Goal: Transaction & Acquisition: Register for event/course

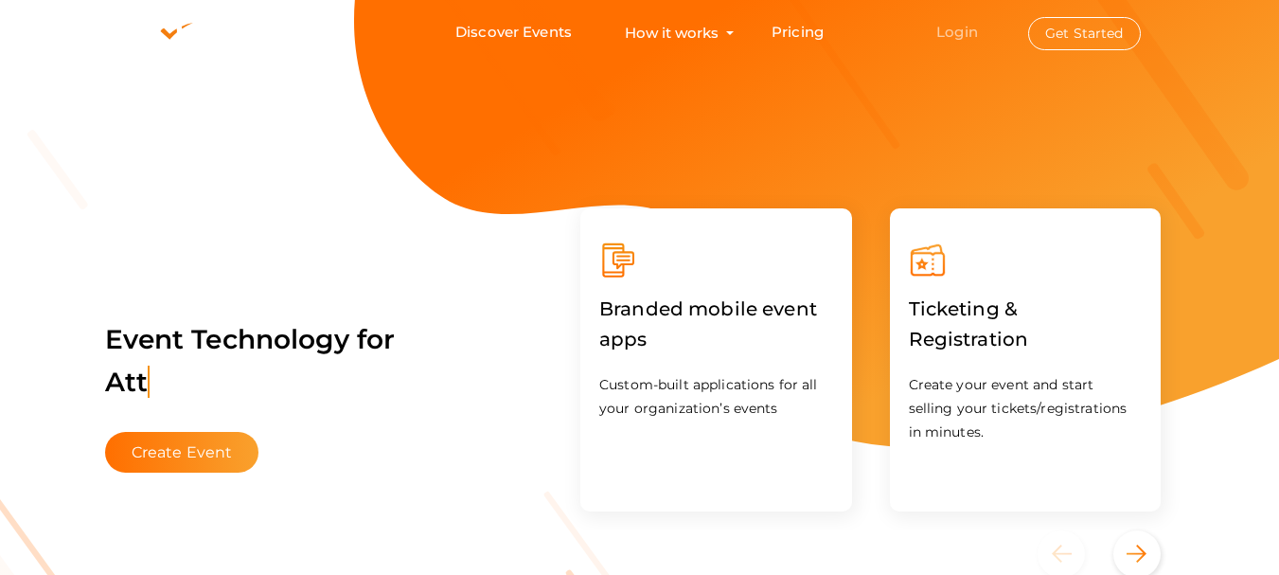
click at [953, 27] on link "Login" at bounding box center [957, 32] width 42 height 18
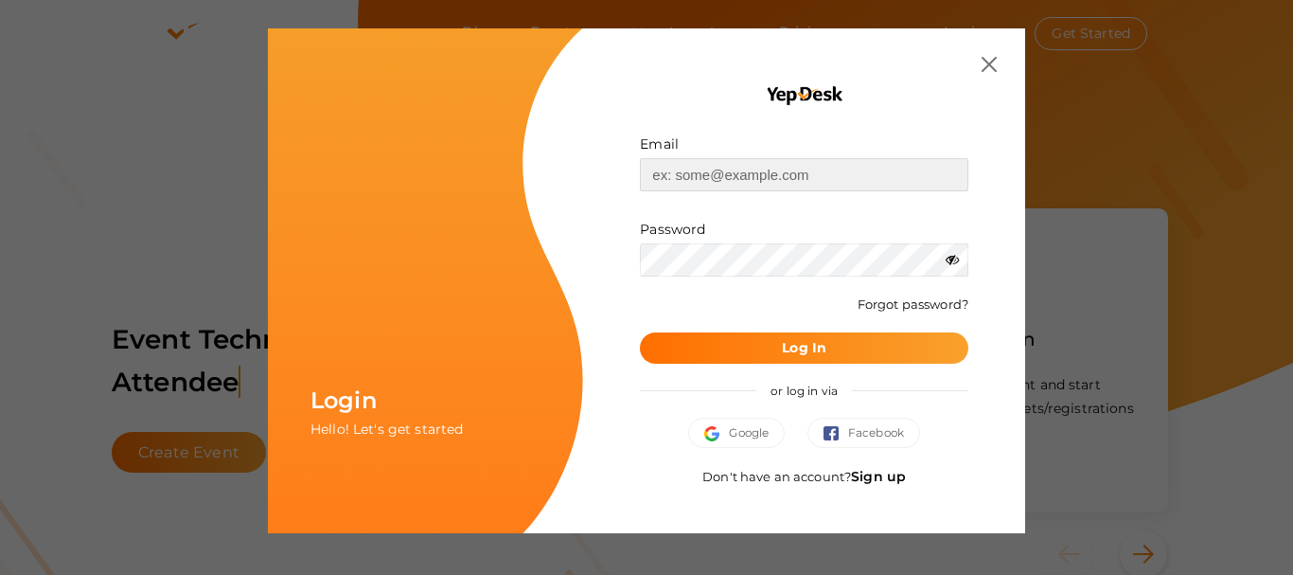
type input "[EMAIL_ADDRESS][DOMAIN_NAME]"
click at [754, 350] on button "Log In" at bounding box center [804, 347] width 329 height 31
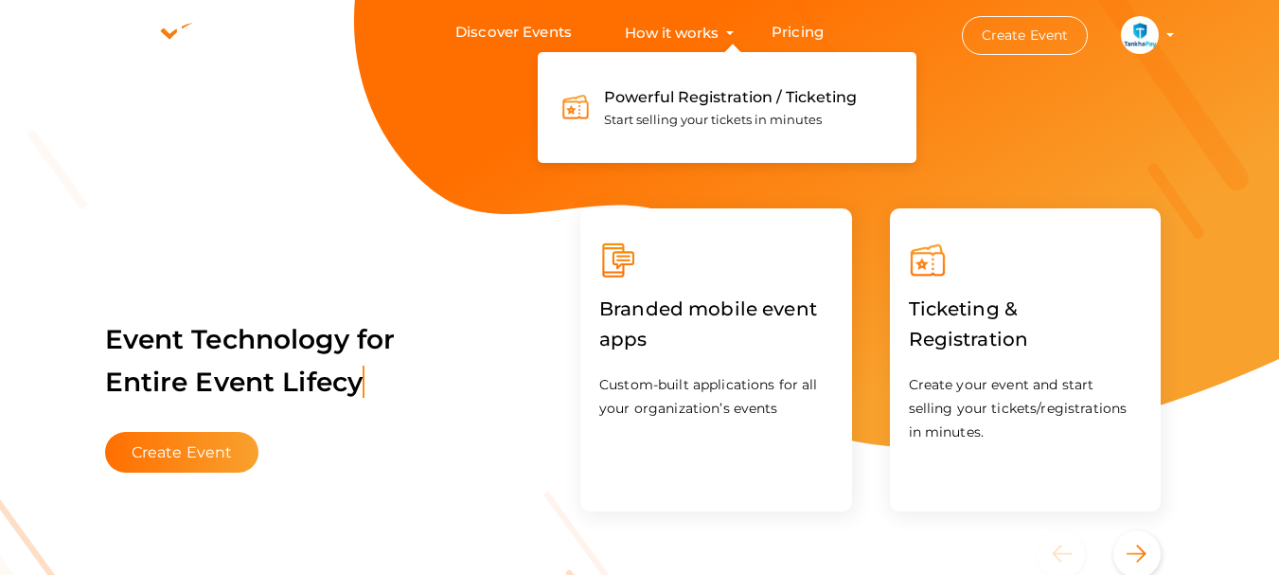
click at [724, 31] on button "How it works Powerful Registration / Ticketing Start selling your tickets in mi…" at bounding box center [671, 32] width 105 height 35
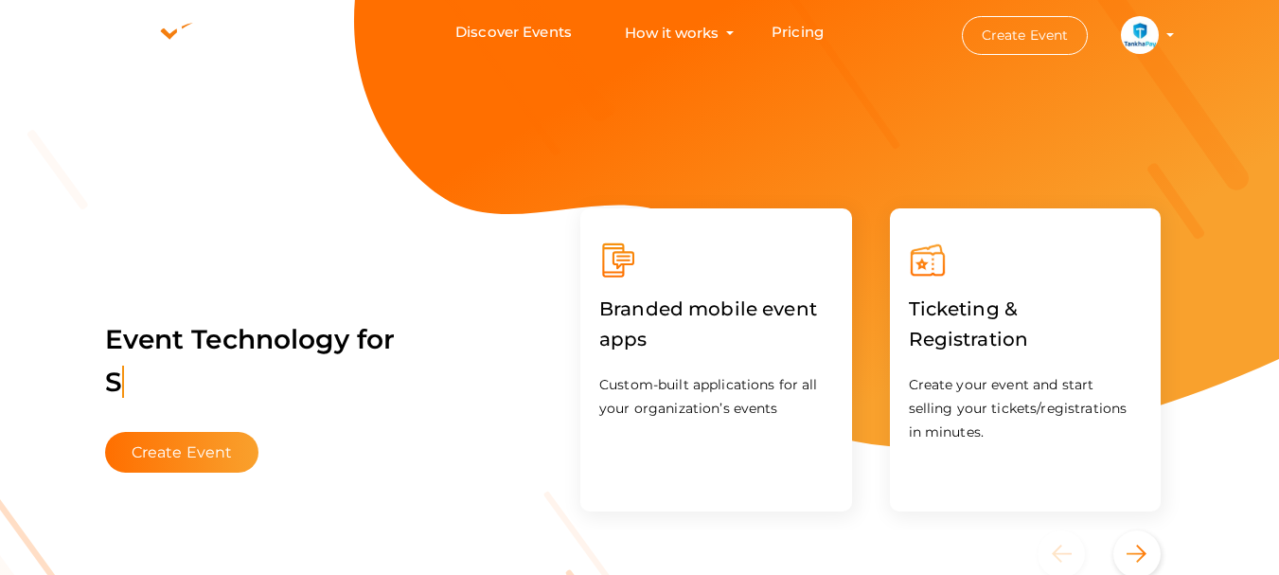
drag, startPoint x: 1170, startPoint y: 29, endPoint x: 1172, endPoint y: 45, distance: 15.3
click at [1168, 31] on li "Create Event Tankhapay Software [EMAIL_ADDRESS][DOMAIN_NAME] Personal Profile M…" at bounding box center [1051, 35] width 255 height 68
click at [507, 35] on link "Discover Events" at bounding box center [513, 32] width 116 height 35
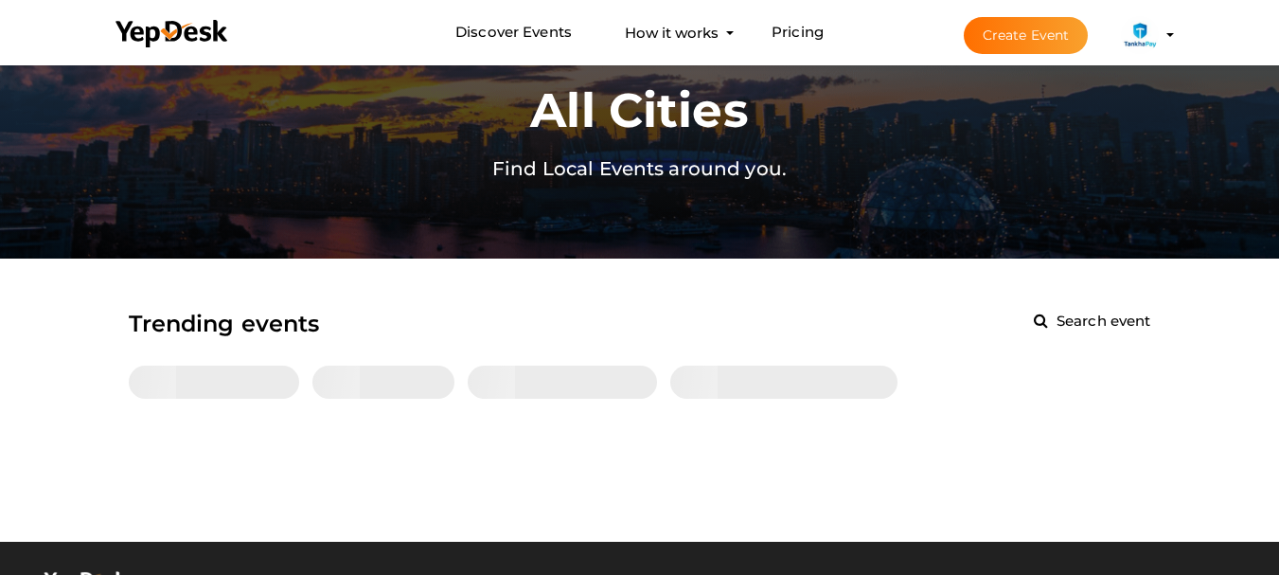
scroll to position [284, 0]
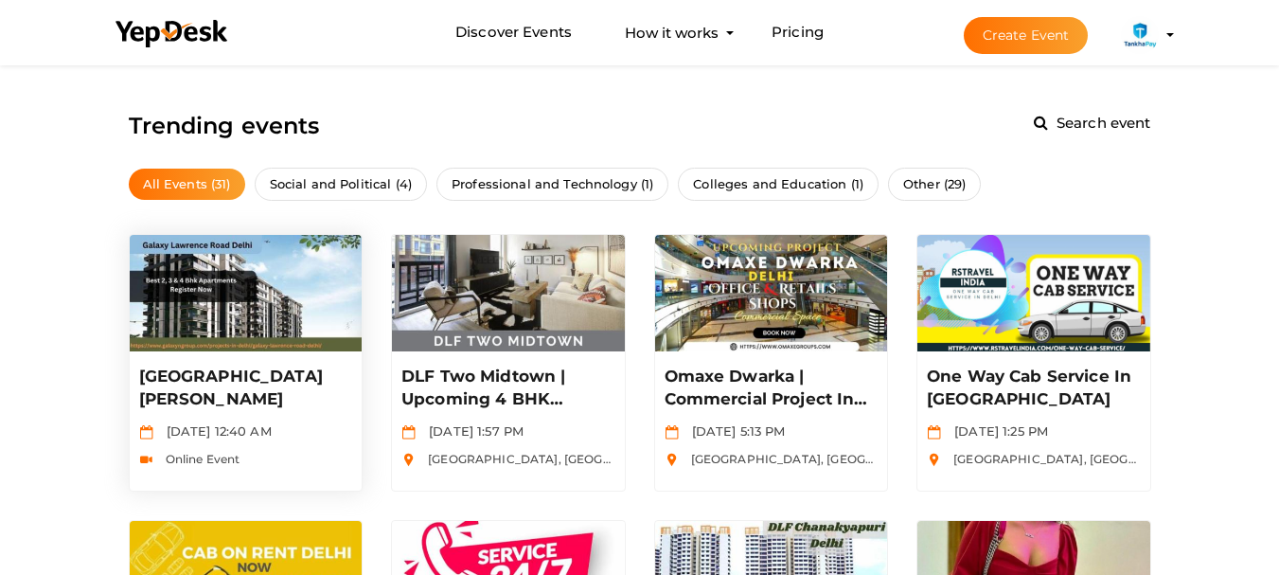
click at [258, 380] on p "[GEOGRAPHIC_DATA][PERSON_NAME]" at bounding box center [246, 387] width 214 height 45
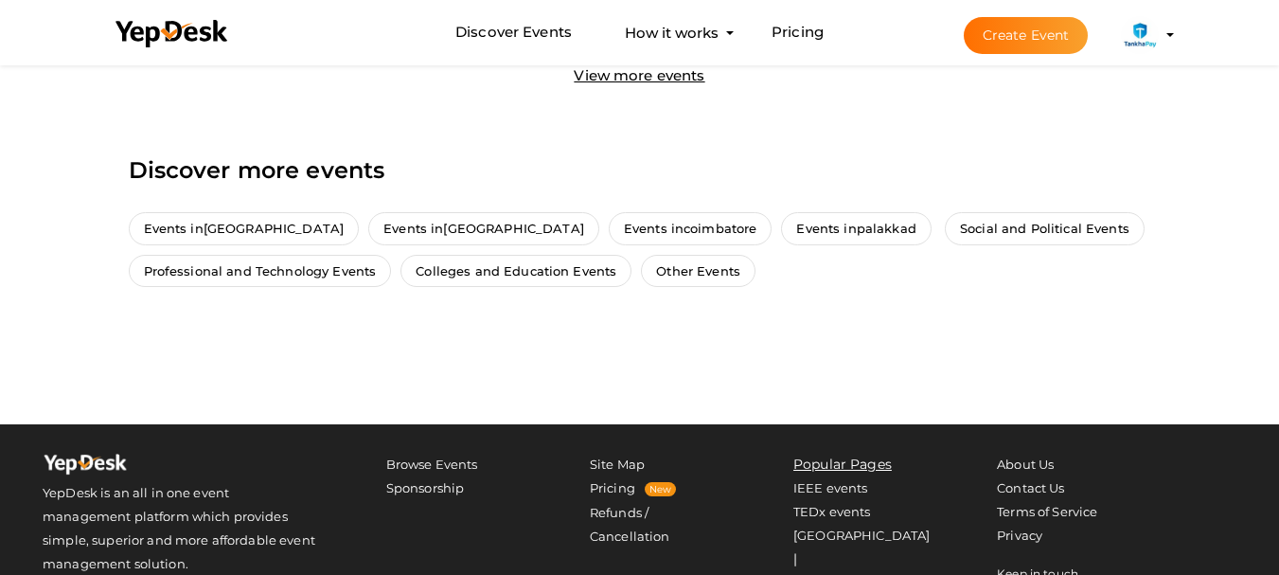
scroll to position [1894, 0]
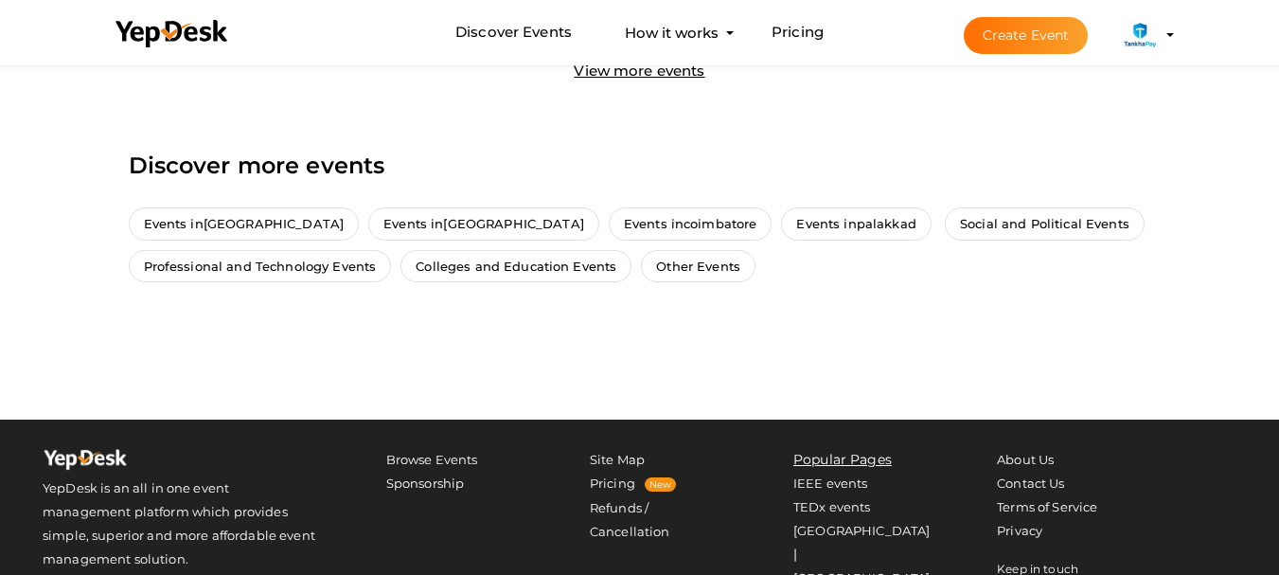
click at [649, 69] on link "View more events" at bounding box center [639, 71] width 131 height 18
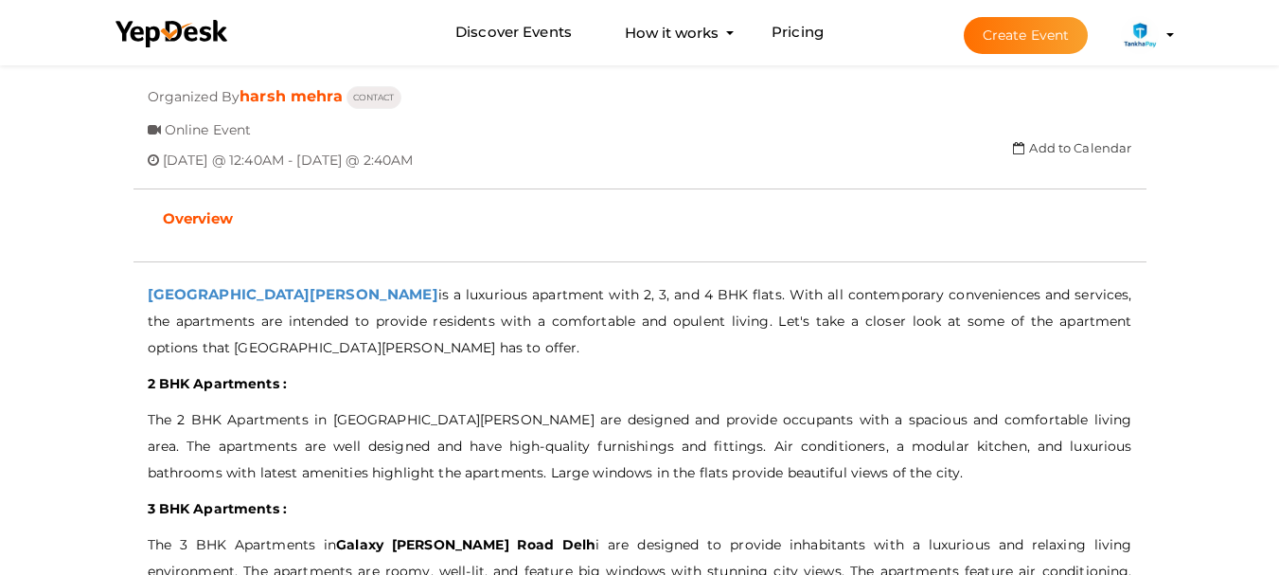
scroll to position [568, 0]
